Goal: Transaction & Acquisition: Purchase product/service

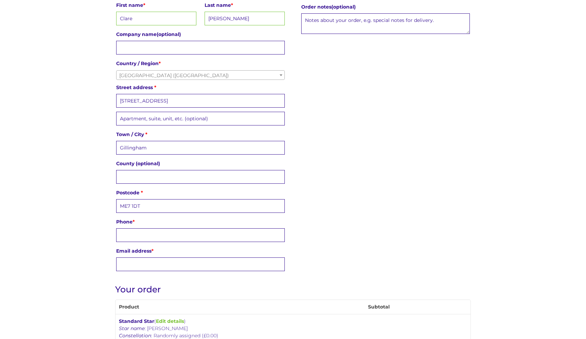
scroll to position [199, 0]
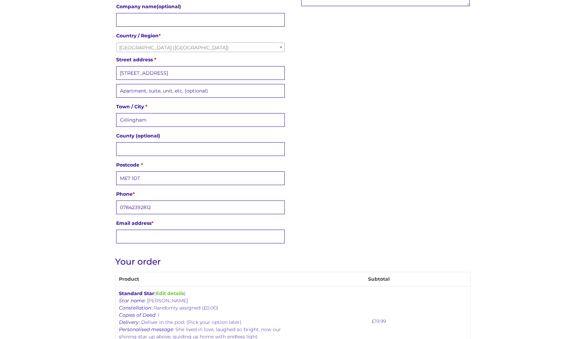
type input "07842392812"
type input "cla"
type input "[EMAIL_ADDRESS][DOMAIN_NAME]"
click at [308, 219] on div "Billing details First name * [PERSON_NAME] Last name * [PERSON_NAME] Company na…" at bounding box center [293, 101] width 356 height 290
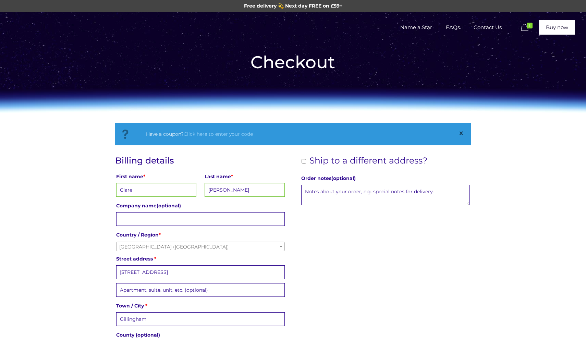
scroll to position [0, 0]
click at [306, 165] on label "Ship to a different address?" at bounding box center [363, 161] width 127 height 10
click at [306, 163] on input "Ship to a different address?" at bounding box center [304, 161] width 4 height 4
checkbox input "true"
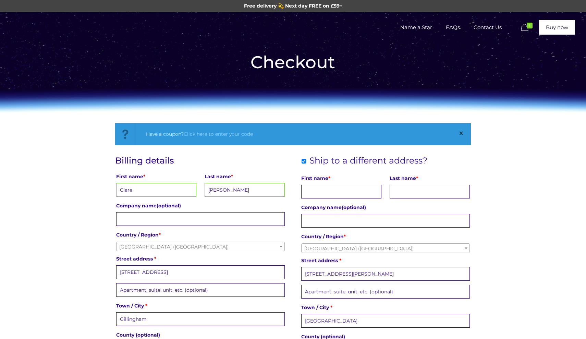
type input "C"
type input "[PERSON_NAME]"
select select "UY"
click at [314, 247] on span "Uruguay" at bounding box center [386, 249] width 168 height 10
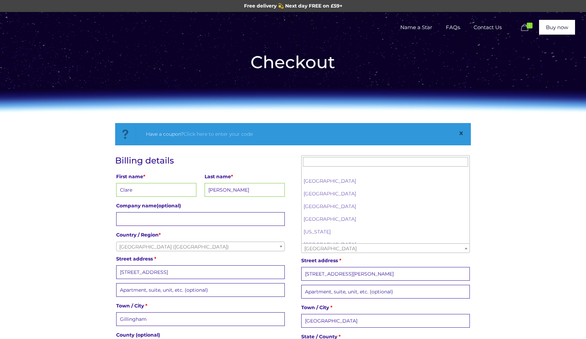
scroll to position [2942, 0]
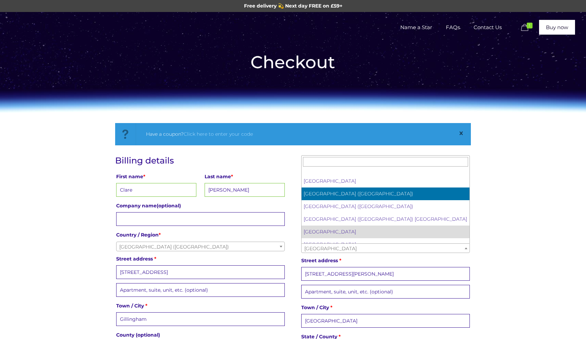
select select "GB"
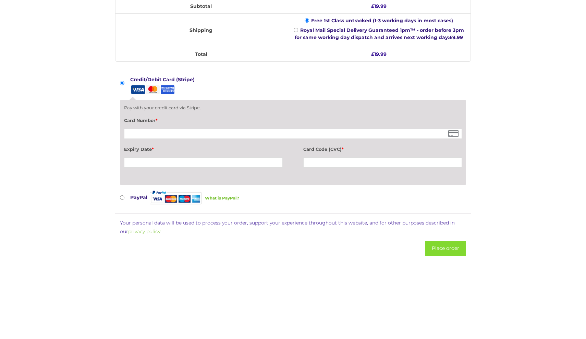
scroll to position [559, 0]
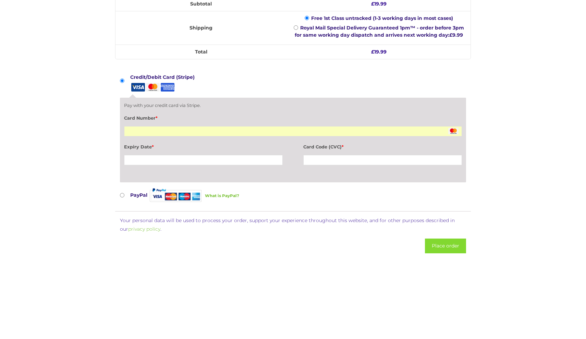
click at [143, 128] on div at bounding box center [293, 131] width 338 height 10
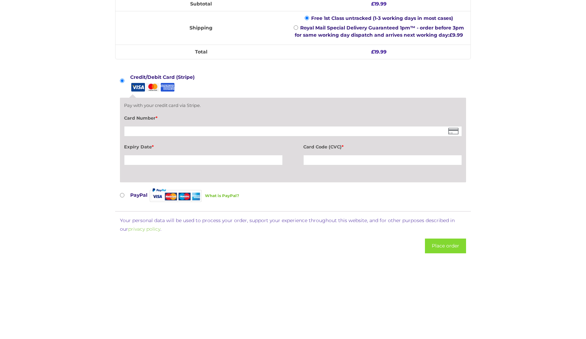
click at [194, 56] on th "Total" at bounding box center [202, 52] width 172 height 14
click at [158, 136] on div at bounding box center [293, 131] width 338 height 10
click at [156, 135] on div at bounding box center [293, 131] width 338 height 10
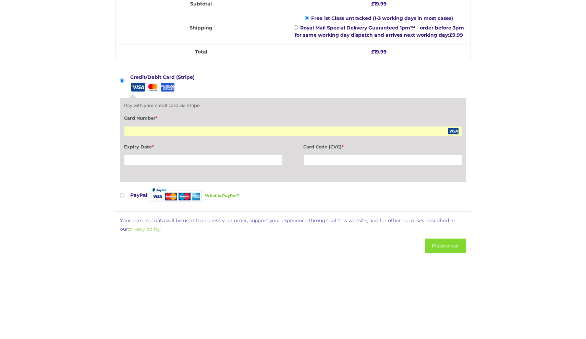
click at [325, 163] on div at bounding box center [382, 160] width 159 height 10
click at [447, 242] on button "Place order" at bounding box center [445, 246] width 41 height 15
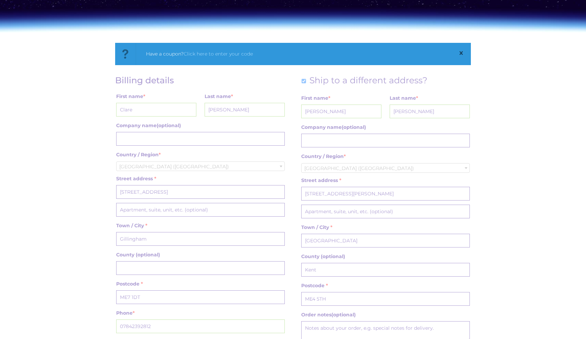
scroll to position [79, 0]
